Goal: Task Accomplishment & Management: Complete application form

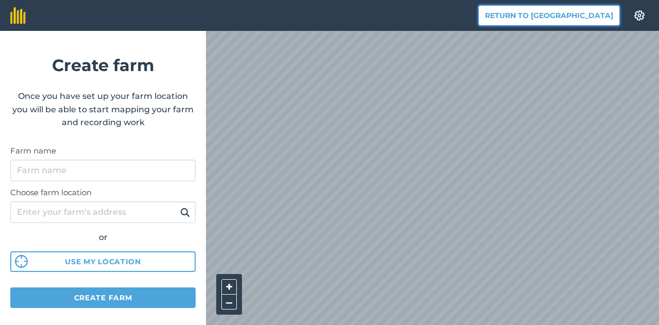
click at [533, 11] on button "Return to [GEOGRAPHIC_DATA]" at bounding box center [549, 15] width 142 height 21
click at [558, 14] on button "Return to [GEOGRAPHIC_DATA]" at bounding box center [549, 15] width 142 height 21
click at [19, 18] on img at bounding box center [17, 15] width 15 height 16
click at [567, 16] on button "Return to [GEOGRAPHIC_DATA]" at bounding box center [549, 15] width 142 height 21
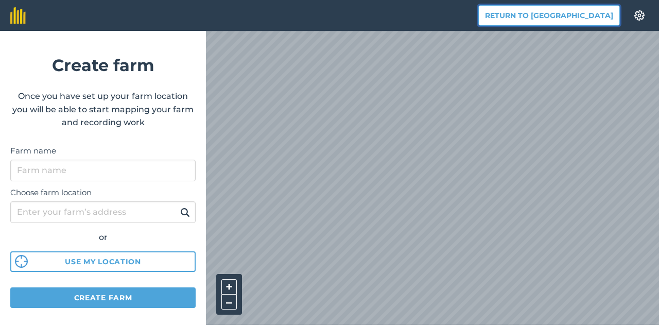
click at [567, 16] on button "Return to [GEOGRAPHIC_DATA]" at bounding box center [549, 15] width 142 height 21
click at [642, 13] on img at bounding box center [639, 15] width 12 height 10
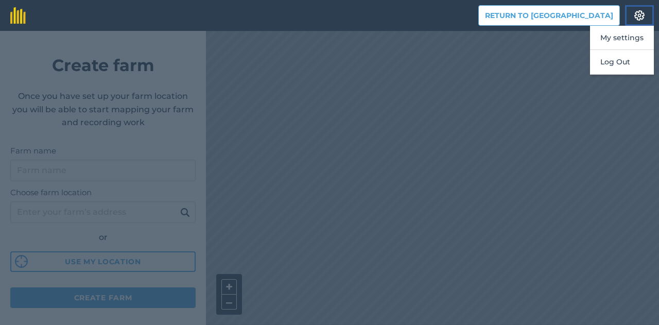
click at [642, 13] on img at bounding box center [639, 15] width 12 height 10
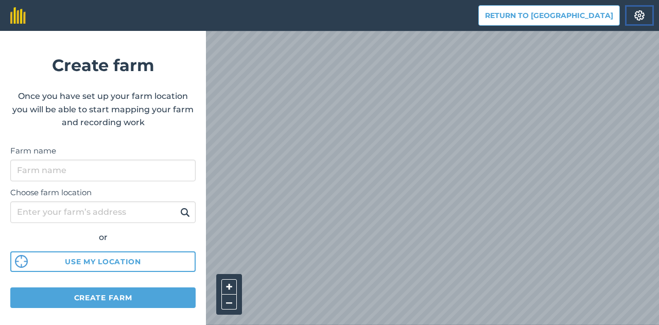
click at [637, 18] on img at bounding box center [639, 15] width 12 height 10
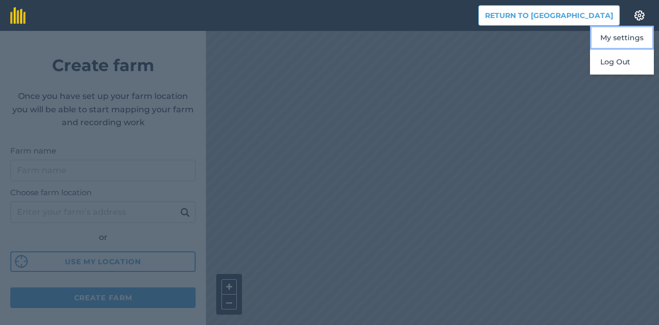
click at [628, 40] on button "My settings" at bounding box center [622, 38] width 64 height 24
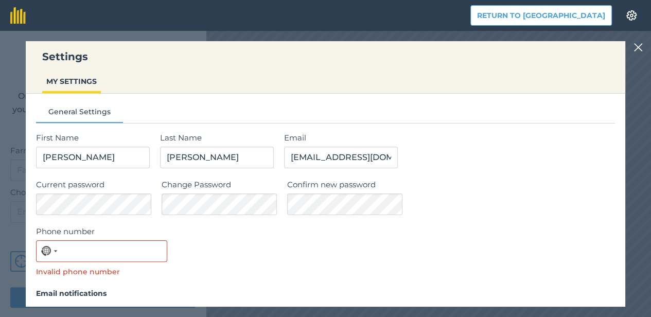
scroll to position [85, 0]
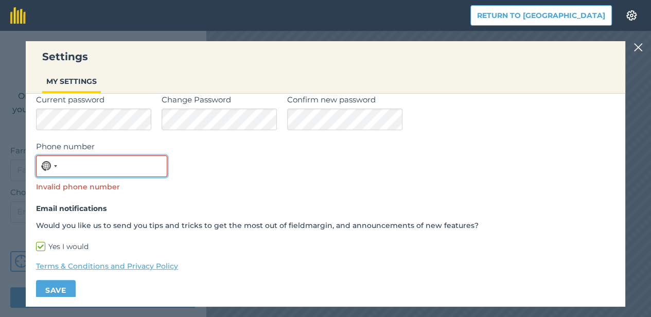
click at [98, 167] on input "Phone number" at bounding box center [101, 166] width 131 height 22
click at [53, 170] on button "No country selected" at bounding box center [49, 166] width 24 height 21
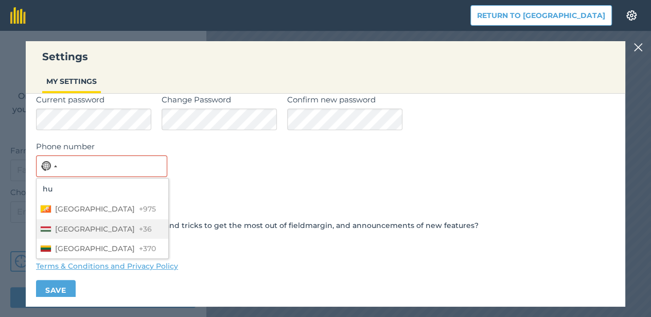
type input "hu"
click at [73, 234] on li "Hungary +36" at bounding box center [103, 229] width 132 height 20
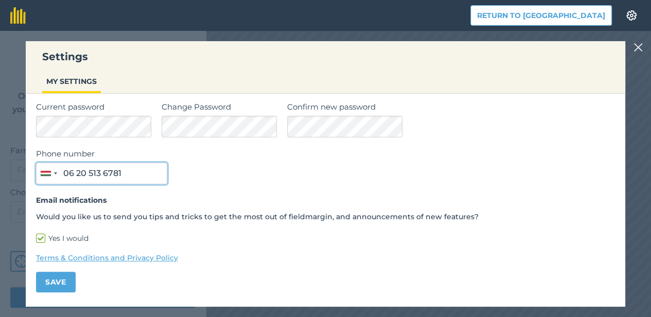
scroll to position [69, 0]
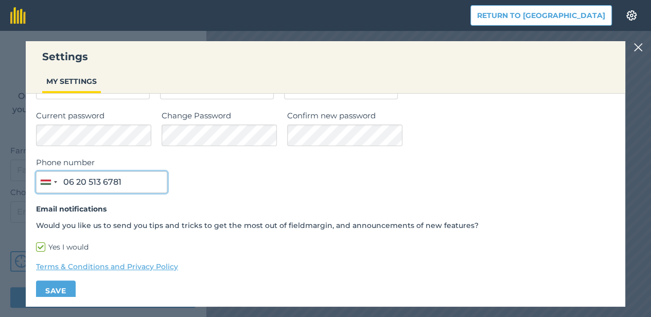
type input "06 20 513 6781"
click at [198, 181] on div "Phone number [GEOGRAPHIC_DATA] +36 hu 3 results found [GEOGRAPHIC_DATA] +975 [G…" at bounding box center [325, 175] width 579 height 37
click at [57, 287] on button "Save" at bounding box center [56, 291] width 40 height 21
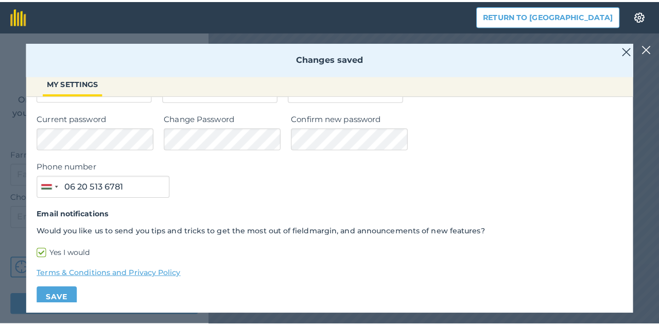
scroll to position [0, 0]
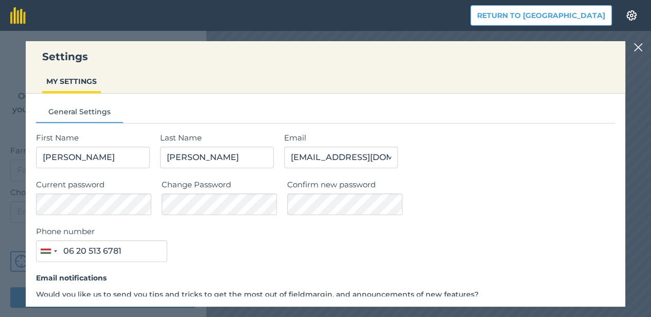
click at [643, 50] on img at bounding box center [638, 47] width 9 height 12
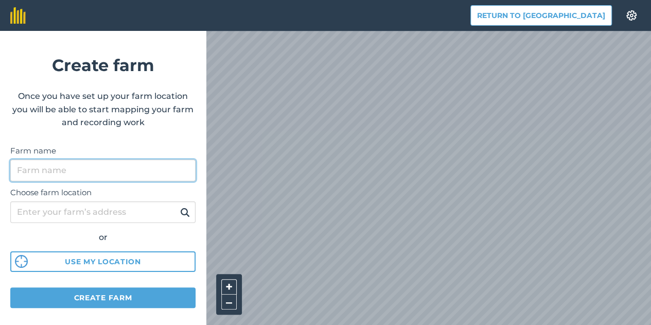
click at [73, 178] on input "Farm name" at bounding box center [102, 171] width 185 height 22
type input "Nyárfás Major"
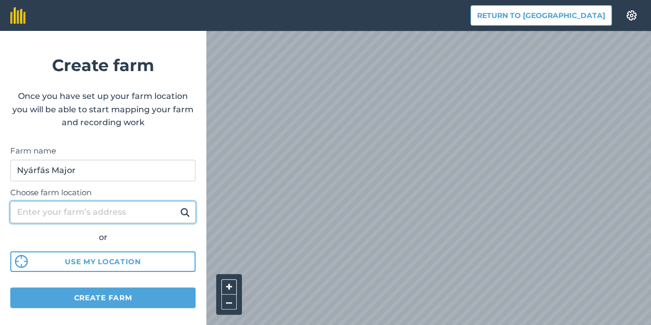
click at [74, 210] on input "Choose farm location" at bounding box center [102, 212] width 185 height 22
type input "6729 [GEOGRAPHIC_DATA] Szabadkaiút 115"
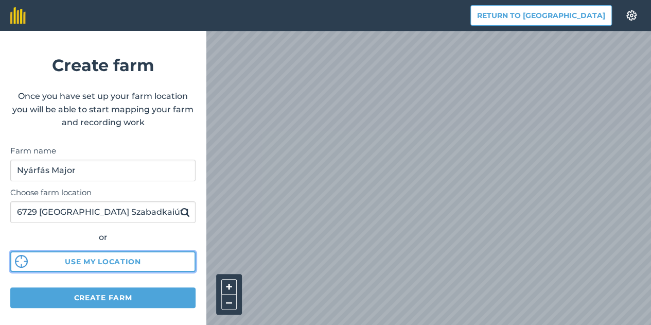
click at [93, 263] on button "Use my location" at bounding box center [102, 261] width 185 height 21
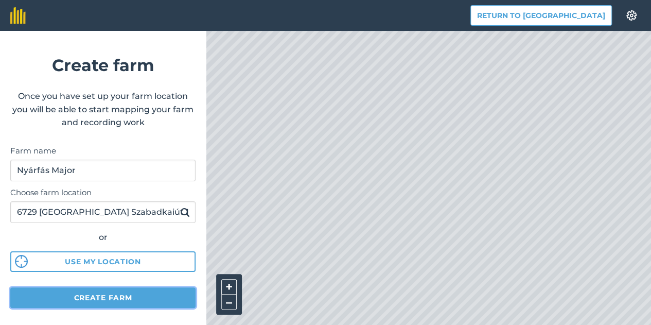
click at [107, 305] on button "Create farm" at bounding box center [102, 297] width 185 height 21
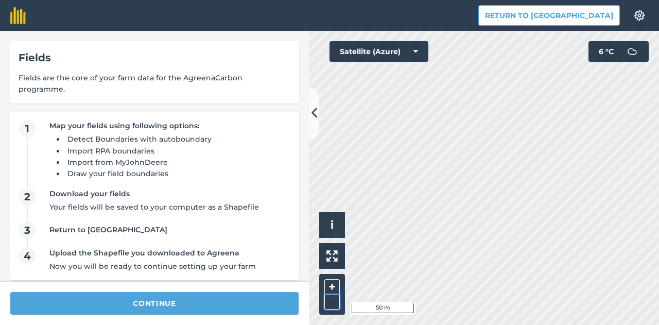
click at [332, 304] on button "–" at bounding box center [331, 302] width 15 height 15
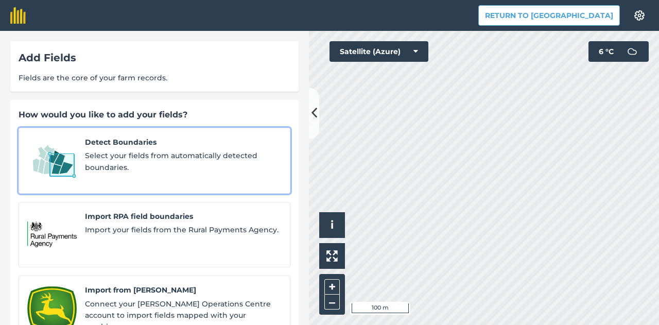
click at [189, 156] on span "Select your fields from automatically detected boundaries." at bounding box center [183, 161] width 197 height 23
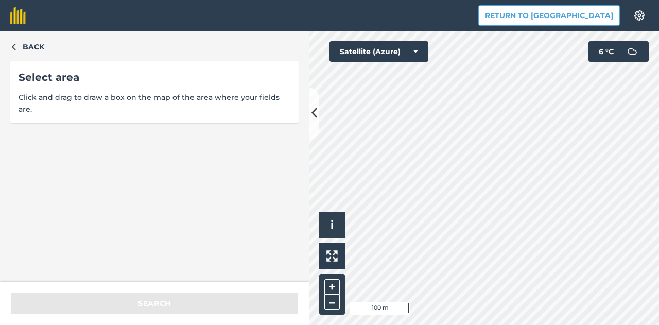
click at [391, 9] on div "Return to Agreena Settings Map printing is not available on our free plan Pleas…" at bounding box center [329, 162] width 659 height 325
click at [305, 157] on div "Back Select area Click and drag to draw a box on the map of the area where your…" at bounding box center [329, 178] width 659 height 294
click at [494, 324] on html "Return to Agreena Settings Map printing is not available on our free plan Pleas…" at bounding box center [329, 162] width 659 height 325
click at [333, 303] on button "–" at bounding box center [331, 302] width 15 height 15
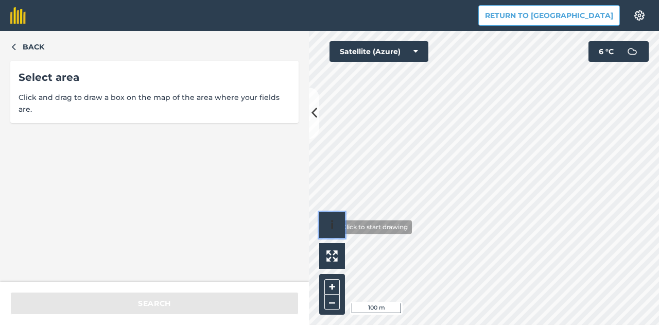
click at [330, 227] on button "i" at bounding box center [332, 225] width 26 height 26
click at [418, 52] on div "Click to start drawing › © 2025 TomTom, Microsoft 100 m + – Satellite (Azure) 6…" at bounding box center [484, 178] width 350 height 294
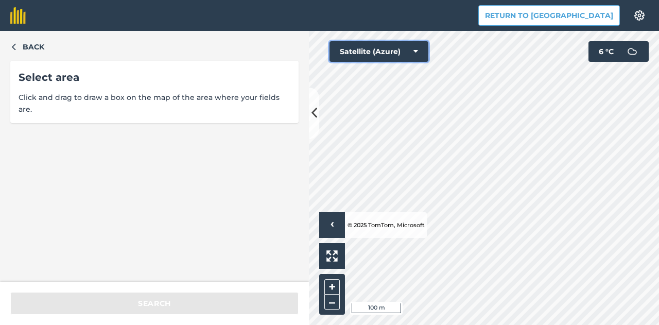
click at [414, 56] on icon at bounding box center [415, 51] width 5 height 10
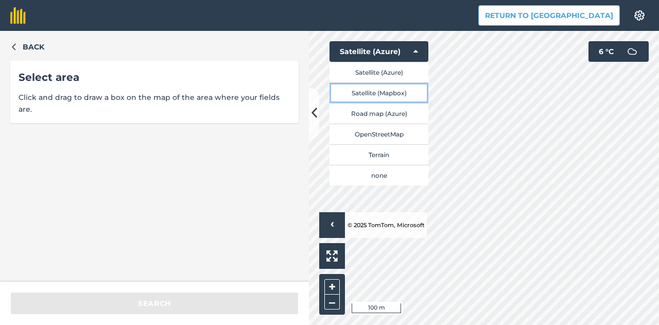
click at [386, 93] on button "Satellite (Mapbox)" at bounding box center [379, 92] width 99 height 21
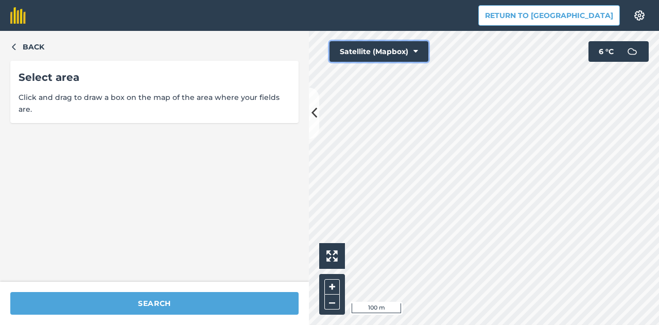
click at [417, 54] on icon at bounding box center [415, 51] width 5 height 10
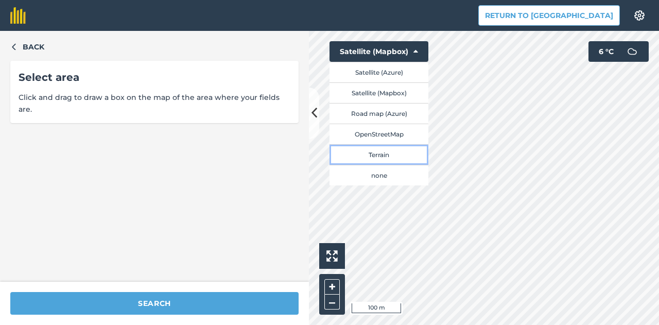
click at [391, 153] on button "Terrain" at bounding box center [379, 154] width 99 height 21
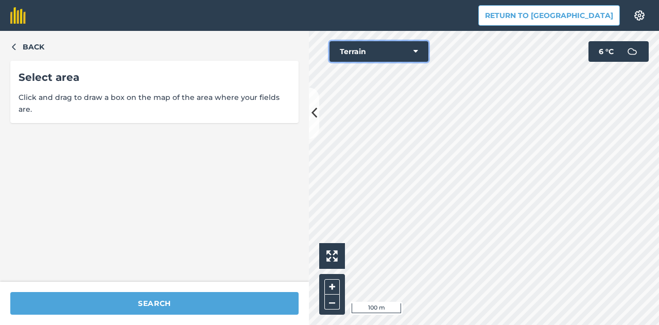
click at [417, 53] on icon at bounding box center [415, 51] width 5 height 10
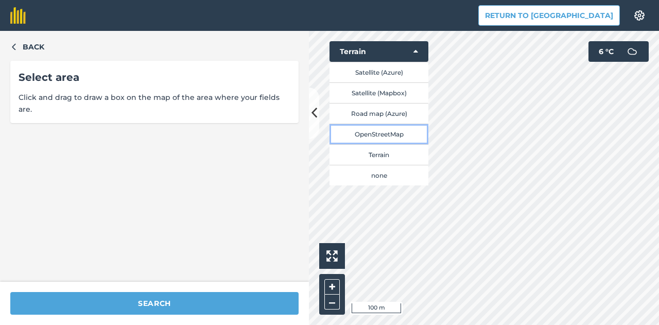
click at [382, 128] on button "OpenStreetMap" at bounding box center [379, 134] width 99 height 21
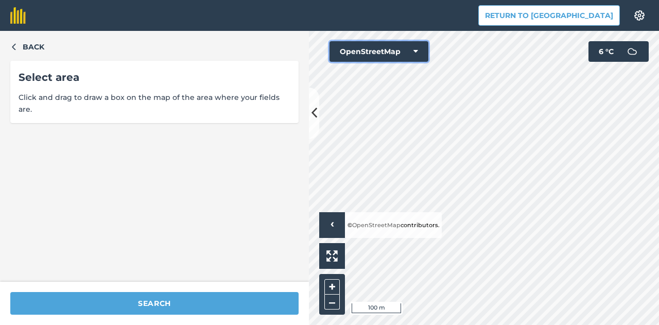
click at [417, 54] on icon at bounding box center [415, 51] width 5 height 10
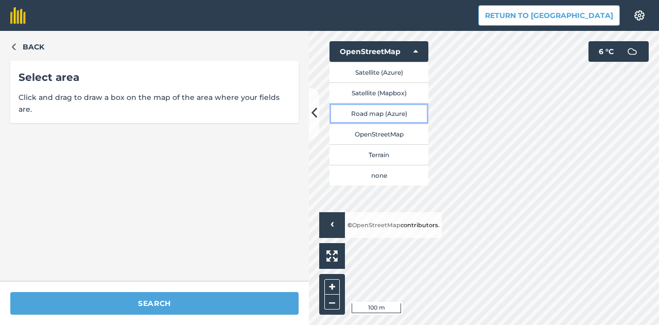
click at [384, 111] on button "Road map (Azure)" at bounding box center [379, 113] width 99 height 21
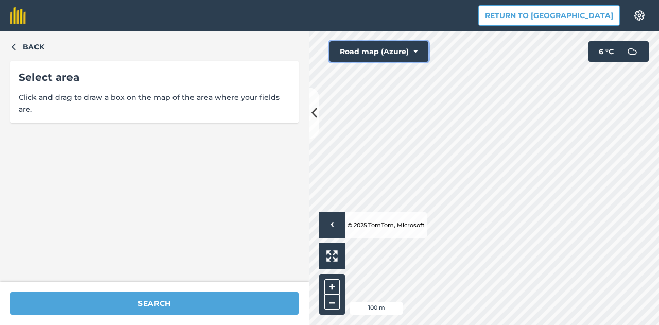
click at [417, 56] on icon at bounding box center [415, 51] width 5 height 10
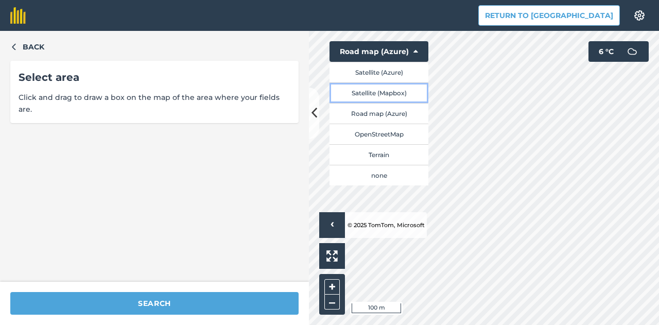
click at [396, 94] on button "Satellite (Mapbox)" at bounding box center [379, 92] width 99 height 21
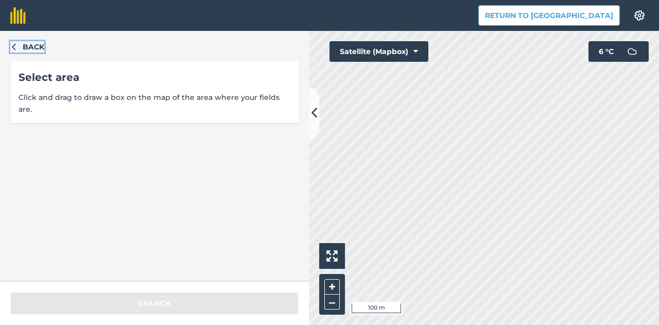
click at [25, 43] on span "Back" at bounding box center [34, 46] width 22 height 11
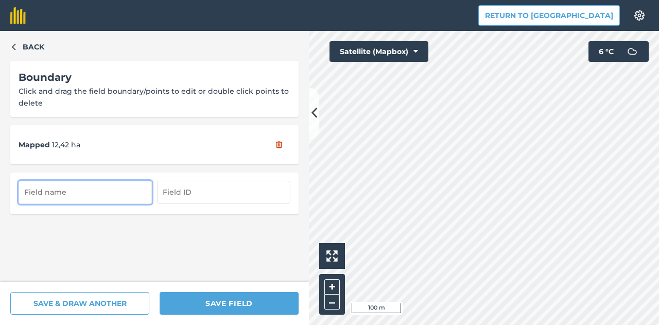
click at [97, 190] on input "text" at bounding box center [85, 192] width 133 height 23
type input "[PERSON_NAME]"
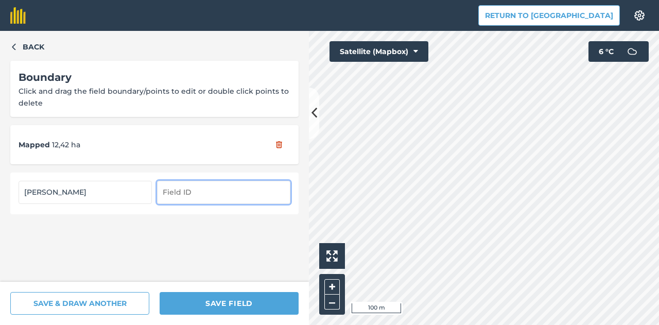
click at [182, 193] on input "text" at bounding box center [223, 192] width 133 height 23
paste input "HAED9923"
type input "HAED9923"
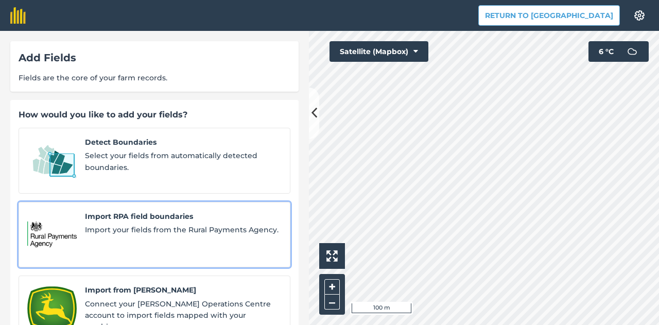
click at [143, 224] on span "Import your fields from the Rural Payments Agency." at bounding box center [183, 229] width 197 height 11
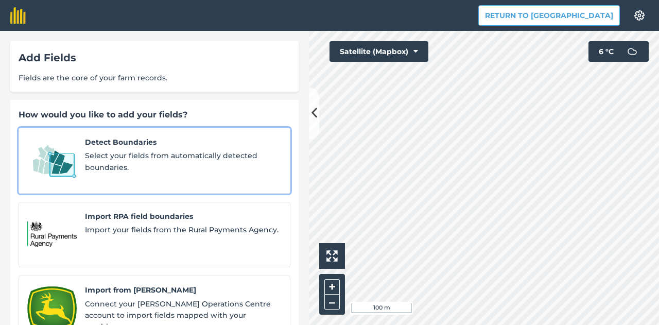
click at [115, 158] on span "Select your fields from automatically detected boundaries." at bounding box center [183, 161] width 197 height 23
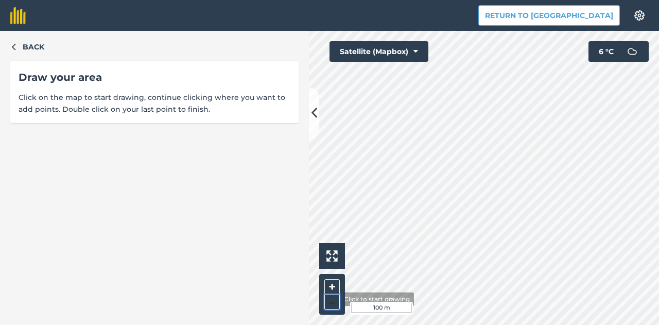
click at [332, 299] on button "–" at bounding box center [331, 302] width 15 height 15
click at [334, 285] on button "+" at bounding box center [331, 286] width 15 height 15
click at [330, 287] on button "+" at bounding box center [331, 286] width 15 height 15
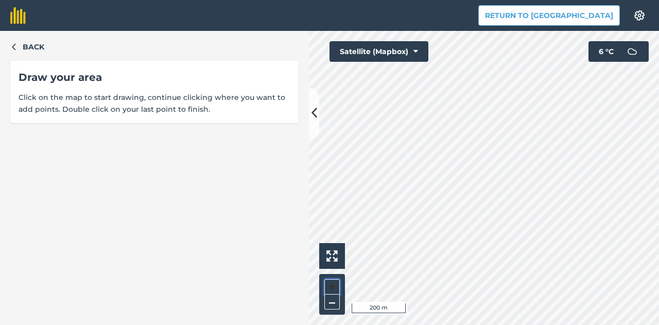
click at [330, 287] on button "+" at bounding box center [331, 286] width 15 height 15
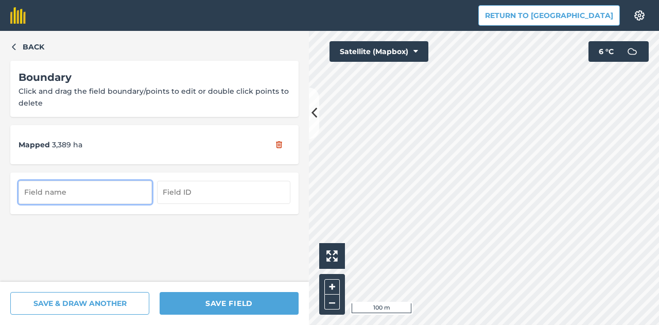
click at [78, 184] on input "text" at bounding box center [85, 192] width 133 height 23
type input "t"
type input "[PERSON_NAME]"
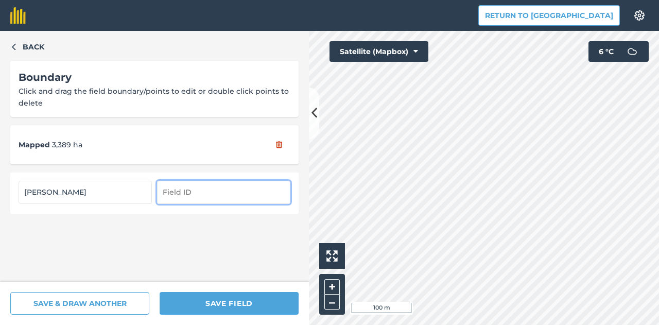
click at [171, 194] on input "text" at bounding box center [223, 192] width 133 height 23
paste input "HWLEA123"
type input "HWLEA123"
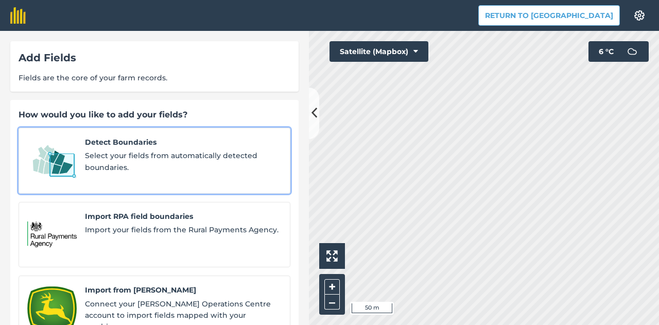
click at [108, 139] on span "Detect Boundaries" at bounding box center [183, 141] width 197 height 11
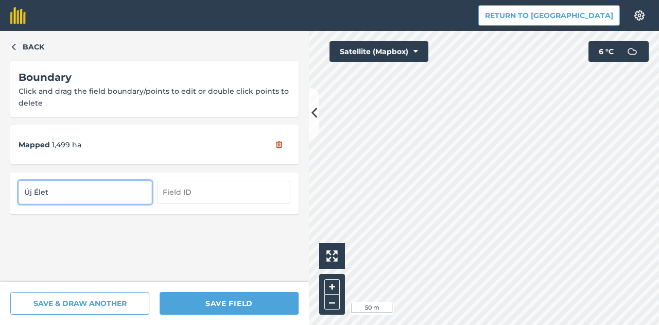
type input "Új Élet"
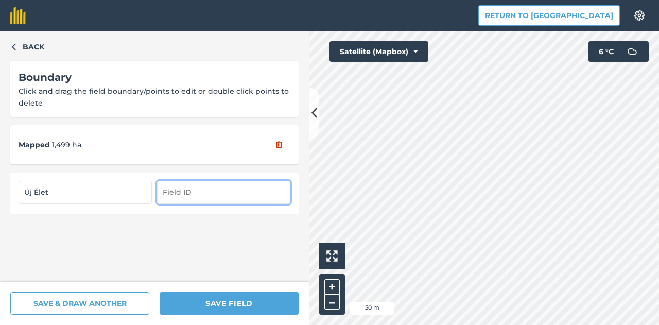
click at [170, 192] on input "text" at bounding box center [223, 192] width 133 height 23
paste input "HUM29K23"
type input "HUM29K23"
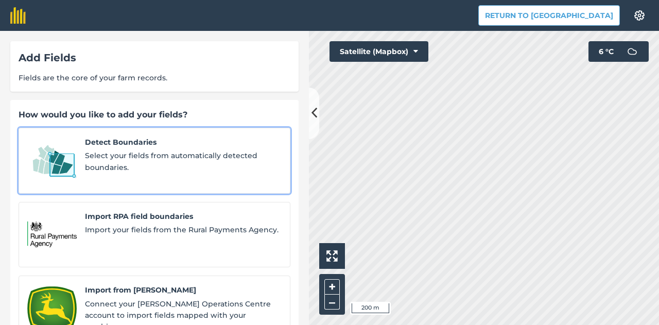
click at [157, 160] on span "Select your fields from automatically detected boundaries." at bounding box center [183, 161] width 197 height 23
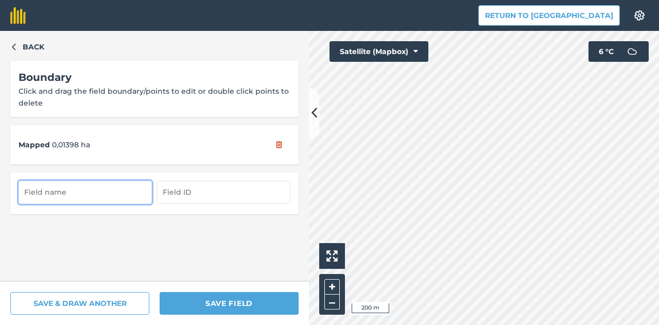
click at [84, 312] on button "SAVE & DRAW ANOTHER" at bounding box center [79, 303] width 139 height 23
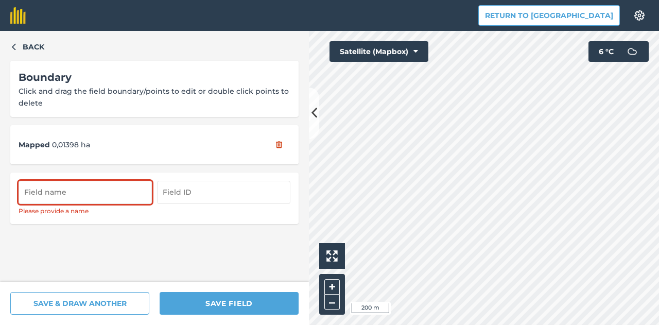
click at [88, 323] on div "SAVE & DRAW ANOTHER SAVE FIELD" at bounding box center [154, 303] width 309 height 43
click at [94, 305] on button "SAVE & DRAW ANOTHER" at bounding box center [79, 303] width 139 height 23
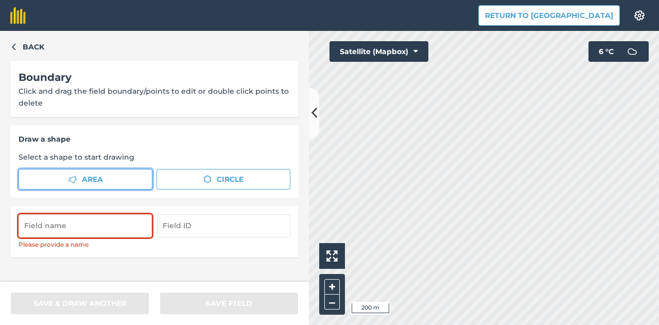
click at [108, 185] on button "Area" at bounding box center [86, 179] width 134 height 21
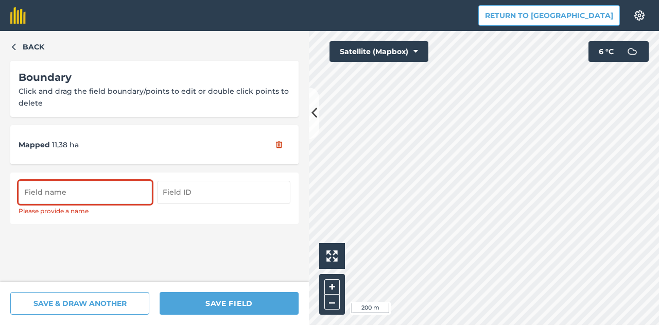
click at [111, 191] on input "text" at bounding box center [85, 192] width 133 height 23
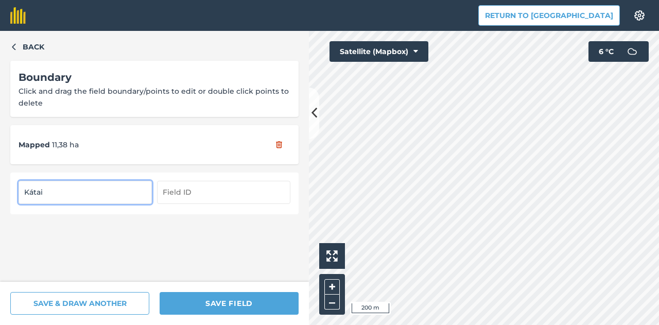
type input "Kátai"
click at [198, 193] on input "text" at bounding box center [223, 192] width 133 height 23
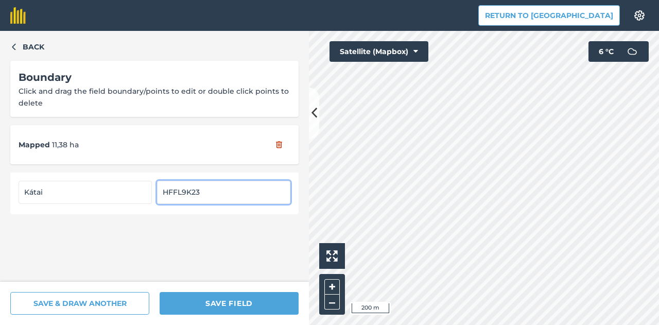
type input "HFFL9K23"
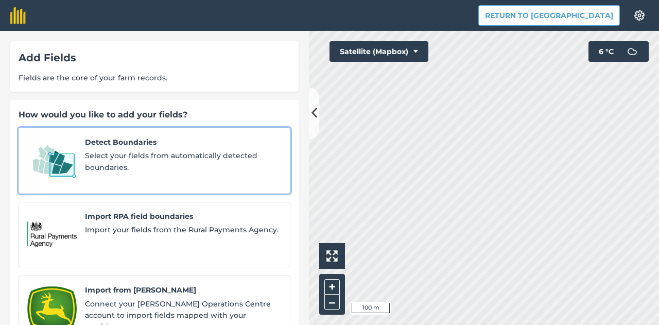
click at [102, 153] on span "Select your fields from automatically detected boundaries." at bounding box center [183, 161] width 197 height 23
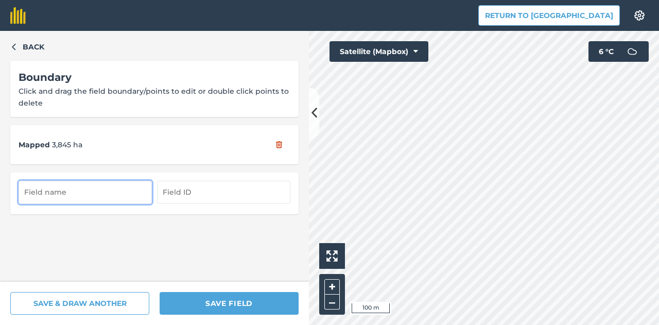
click at [89, 195] on input "text" at bounding box center [85, 192] width 133 height 23
type input "R"
type input "[PERSON_NAME]"
click at [227, 194] on input "text" at bounding box center [223, 192] width 133 height 23
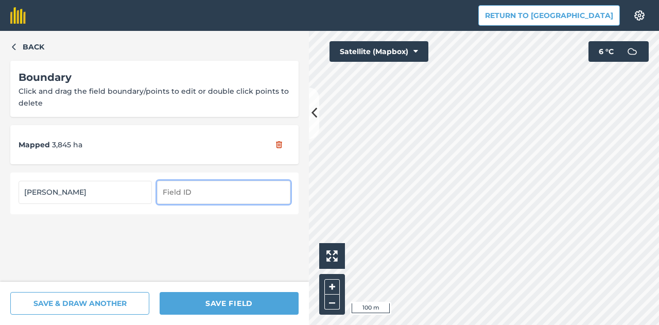
paste input "H0KEE523"
type input "H0KEE523"
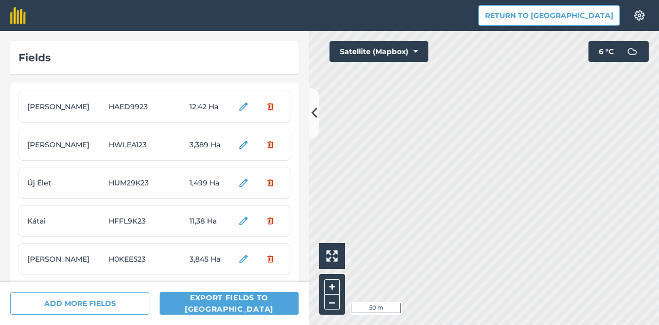
click at [556, 0] on html "Return to Agreena Settings Map printing is not available on our free plan Pleas…" at bounding box center [329, 162] width 659 height 325
click at [572, 0] on html "Return to Agreena Settings Map printing is not available on our free plan Pleas…" at bounding box center [329, 162] width 659 height 325
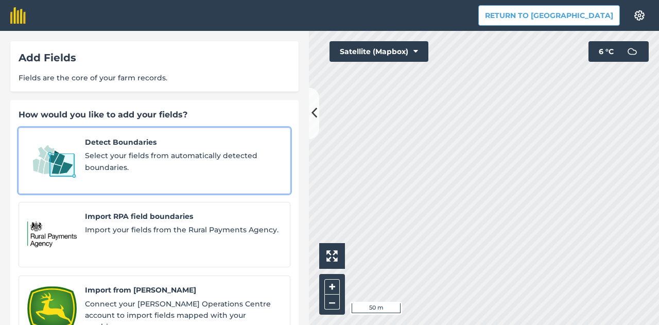
click at [151, 142] on span "Detect Boundaries" at bounding box center [183, 141] width 197 height 11
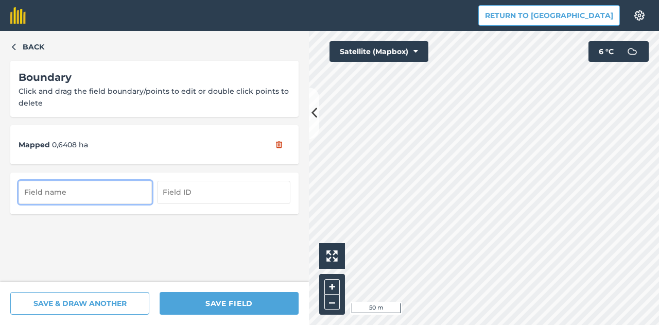
click at [81, 200] on input "text" at bounding box center [85, 192] width 133 height 23
type input "Röszke Határ föld"
click at [222, 187] on input "text" at bounding box center [223, 192] width 133 height 23
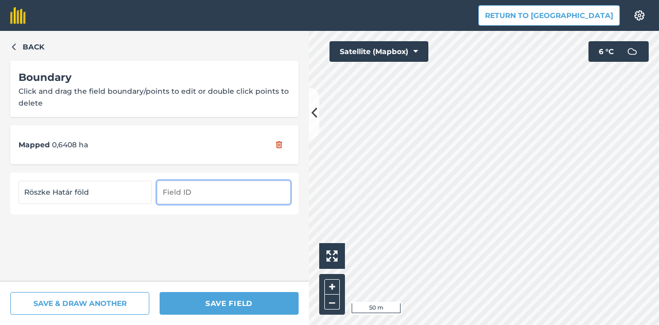
click at [222, 187] on input "text" at bounding box center [223, 192] width 133 height 23
paste input "H73NXN23"
type input "H73NXN23"
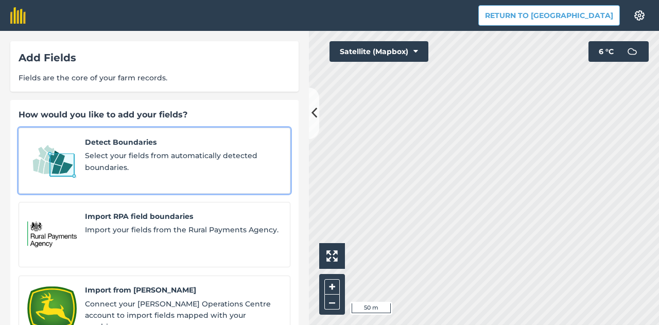
click at [179, 135] on link "Detect Boundaries Select your fields from automatically detected boundaries." at bounding box center [155, 161] width 272 height 66
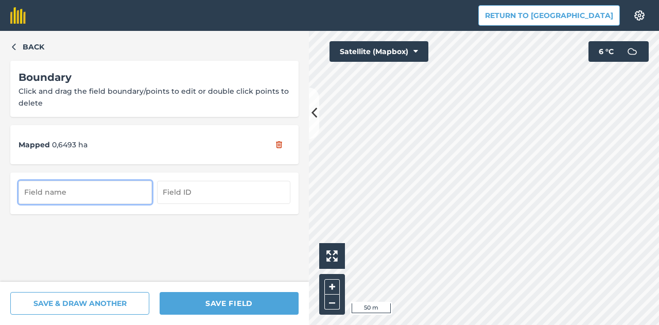
click at [79, 192] on input "text" at bounding box center [85, 192] width 133 height 23
type input "Röszke új föld"
click at [216, 188] on input "text" at bounding box center [223, 192] width 133 height 23
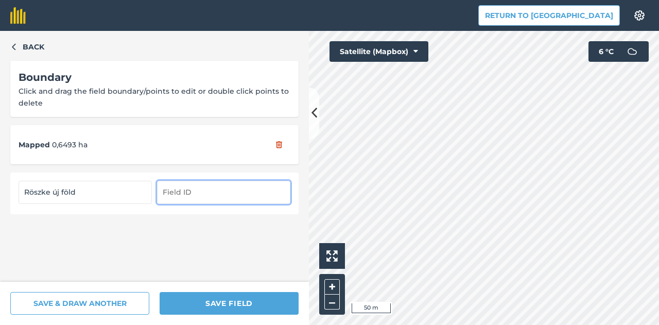
paste input "HNEF1A23"
type input "HNEF1A23"
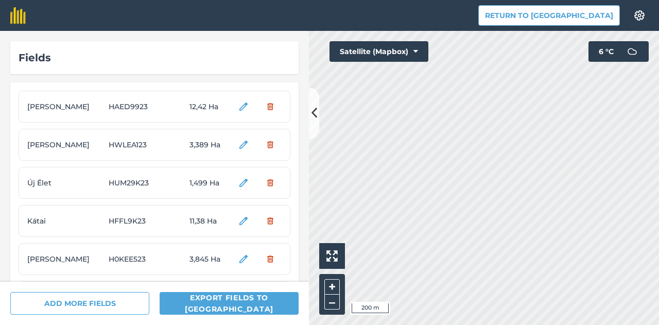
click at [110, 315] on div "ADD MORE FIELDS Export fields to [GEOGRAPHIC_DATA]" at bounding box center [154, 303] width 309 height 43
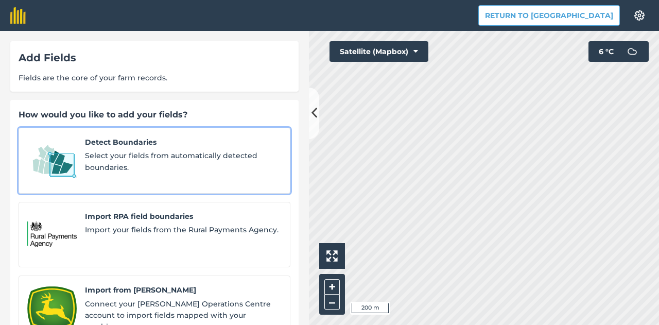
click at [151, 136] on span "Detect Boundaries" at bounding box center [183, 141] width 197 height 11
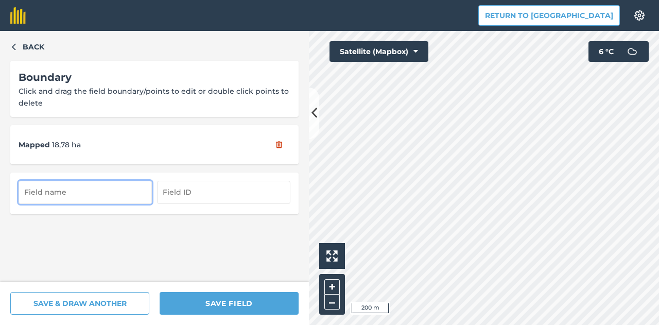
click at [99, 190] on input "text" at bounding box center [85, 192] width 133 height 23
type input "Ruzsa nagy föld"
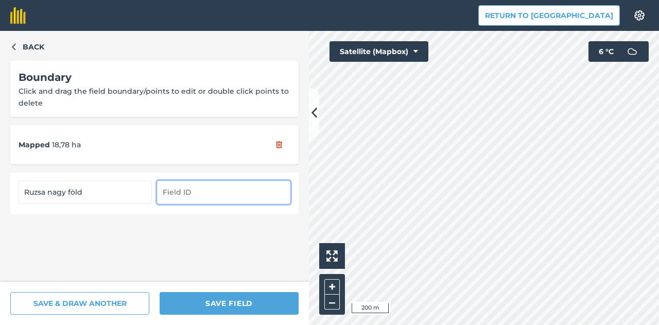
click at [238, 199] on input "text" at bounding box center [223, 192] width 133 height 23
paste input "H0VKU123"
type input "H0VKU123"
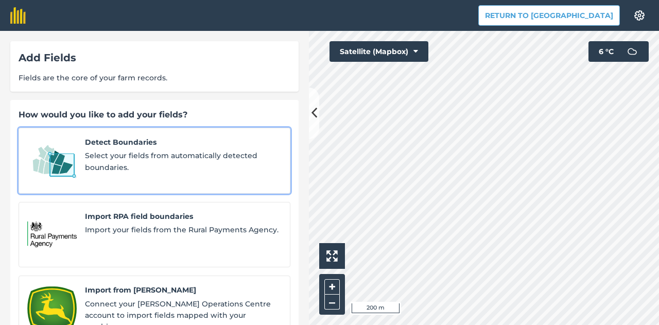
click at [109, 164] on span "Select your fields from automatically detected boundaries." at bounding box center [183, 161] width 197 height 23
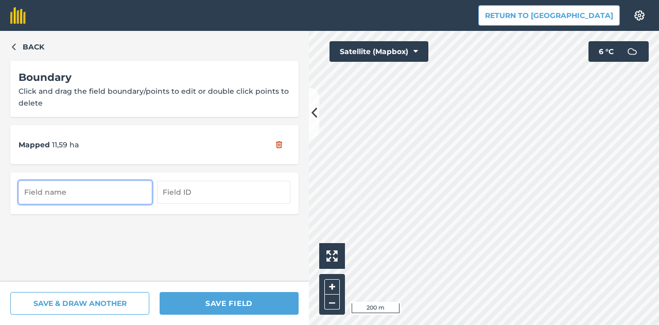
click at [72, 183] on input "text" at bounding box center [85, 192] width 133 height 23
type input "Ruzsa 8 ha"
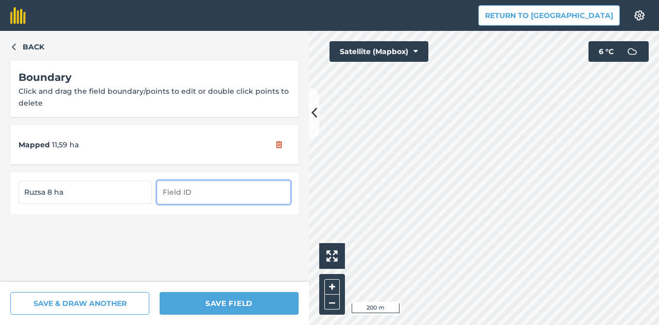
click at [191, 193] on input "text" at bounding box center [223, 192] width 133 height 23
paste input "HJQW5323"
type input "HJQW5323"
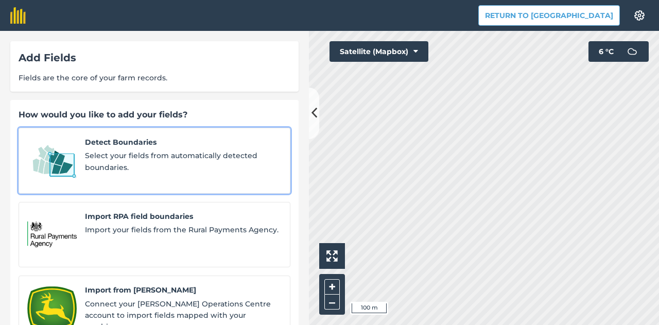
click at [103, 175] on link "Detect Boundaries Select your fields from automatically detected boundaries." at bounding box center [155, 161] width 272 height 66
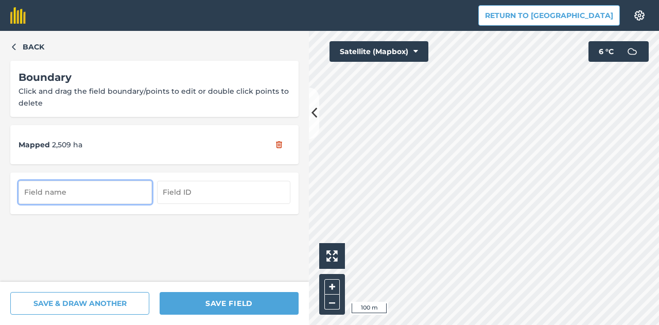
click at [111, 192] on input "text" at bounding box center [85, 192] width 133 height 23
type input "Ruzsa 2,66"
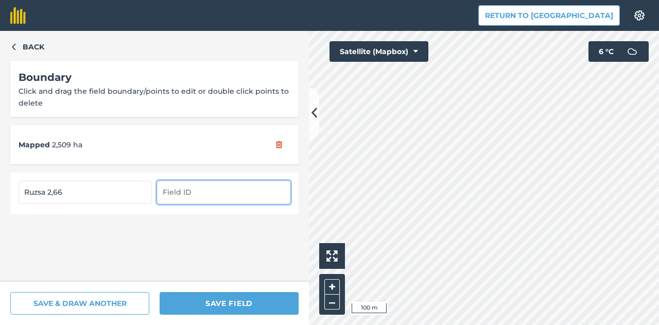
click at [189, 197] on input "text" at bounding box center [223, 192] width 133 height 23
paste input "HAYVJF23"
type input "HAYVJF23"
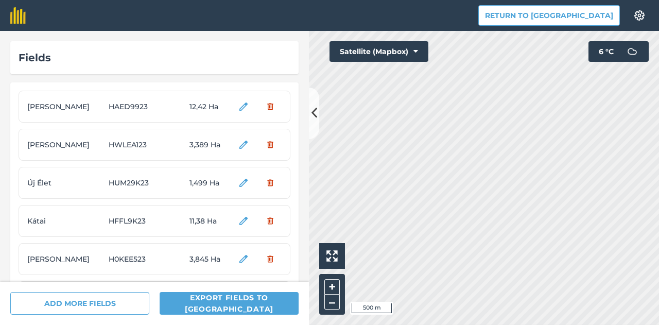
click at [659, 324] on html "Return to Agreena Settings Map printing is not available on our free plan Pleas…" at bounding box center [329, 162] width 659 height 325
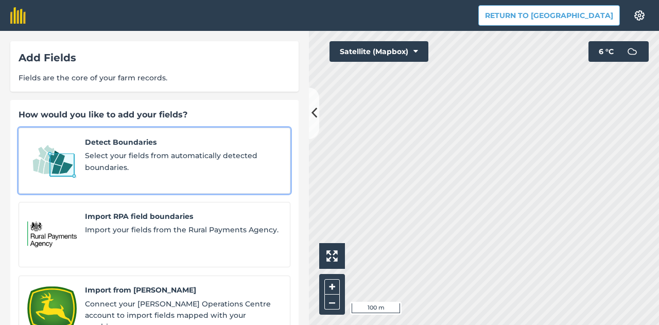
click at [116, 164] on span "Select your fields from automatically detected boundaries." at bounding box center [183, 161] width 197 height 23
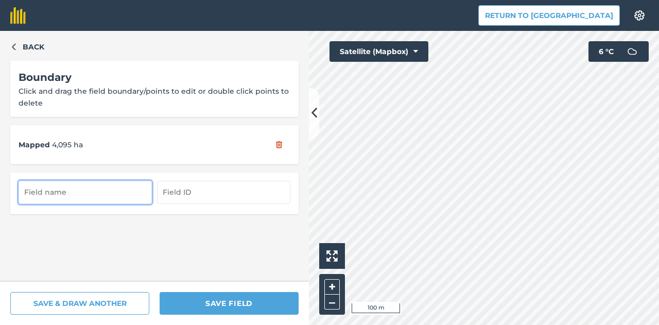
click at [90, 195] on input "text" at bounding box center [85, 192] width 133 height 23
type input "Ruzsa 4 ha"
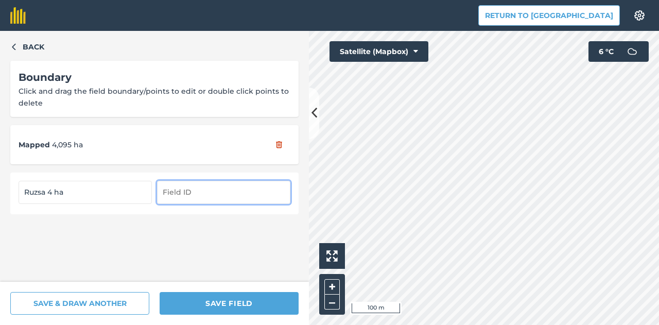
click at [224, 192] on input "text" at bounding box center [223, 192] width 133 height 23
paste input "HHUMYP23"
type input "HHUMYP23"
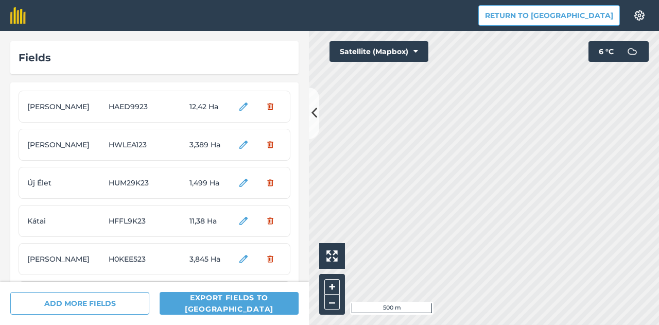
click at [548, 324] on html "Return to Agreena Settings Map printing is not available on our free plan Pleas…" at bounding box center [329, 162] width 659 height 325
click at [555, 324] on html "Return to Agreena Settings Map printing is not available on our free plan Pleas…" at bounding box center [329, 162] width 659 height 325
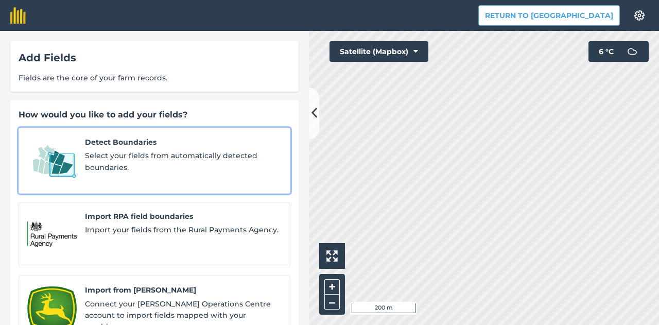
click at [122, 141] on span "Detect Boundaries" at bounding box center [183, 141] width 197 height 11
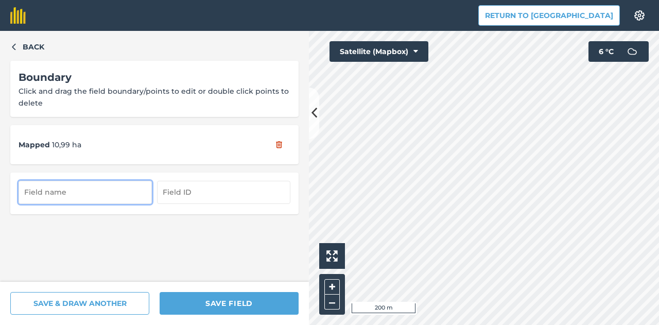
click at [123, 189] on input "text" at bounding box center [85, 192] width 133 height 23
type input "Szatymazi föld"
click at [206, 190] on input "text" at bounding box center [223, 192] width 133 height 23
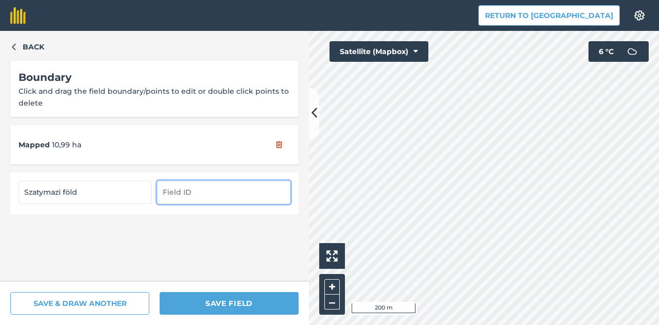
paste input "HDY2TY23"
type input "HDY2TY23"
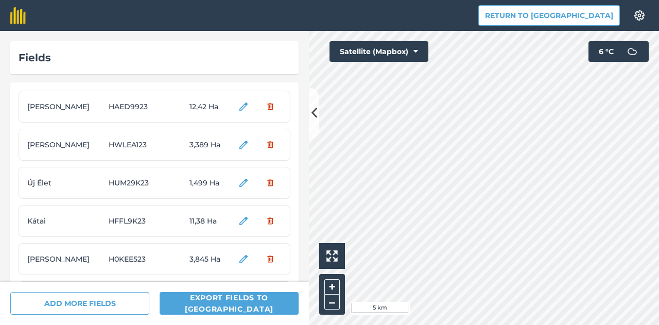
scroll to position [278, 0]
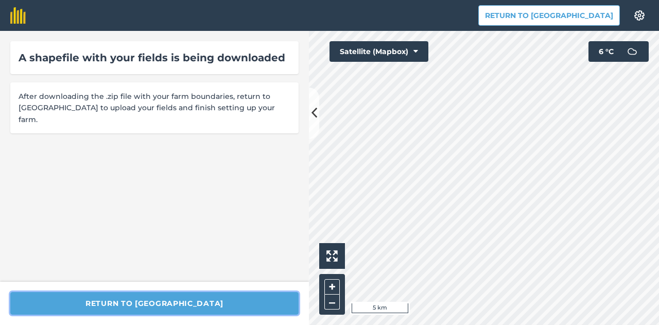
click at [216, 307] on button "Return to [GEOGRAPHIC_DATA]" at bounding box center [154, 303] width 288 height 23
click at [168, 301] on button "Return to [GEOGRAPHIC_DATA]" at bounding box center [154, 303] width 288 height 23
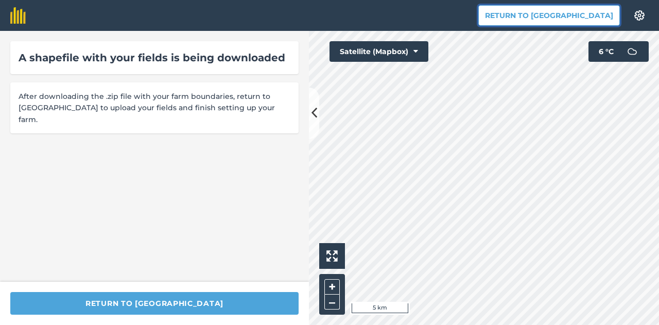
click at [567, 13] on button "Return to [GEOGRAPHIC_DATA]" at bounding box center [549, 15] width 142 height 21
click at [567, 16] on button "Return to [GEOGRAPHIC_DATA]" at bounding box center [549, 15] width 142 height 21
click at [558, 18] on button "Return to [GEOGRAPHIC_DATA]" at bounding box center [549, 15] width 142 height 21
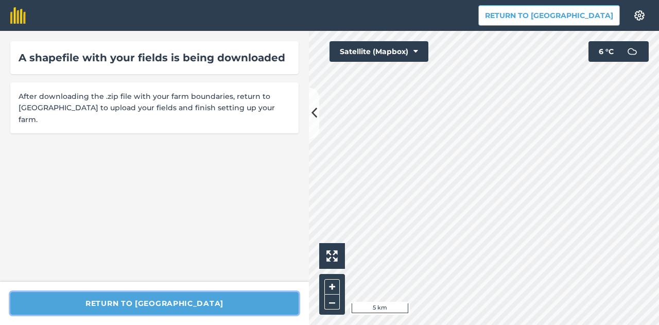
click at [157, 299] on button "Return to [GEOGRAPHIC_DATA]" at bounding box center [154, 303] width 288 height 23
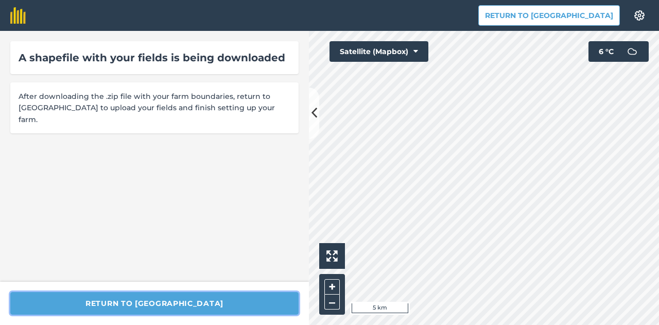
click at [157, 299] on button "Return to [GEOGRAPHIC_DATA]" at bounding box center [154, 303] width 288 height 23
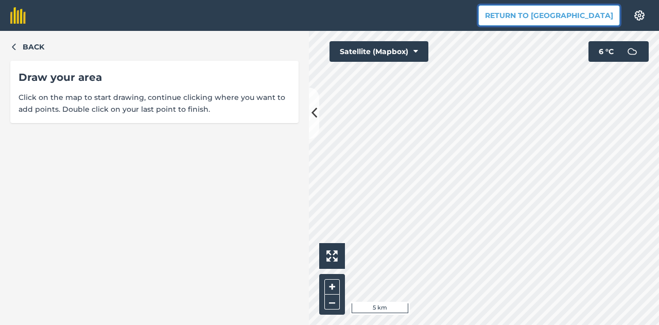
click at [569, 15] on button "Return to [GEOGRAPHIC_DATA]" at bounding box center [549, 15] width 142 height 21
